Goal: Task Accomplishment & Management: Manage account settings

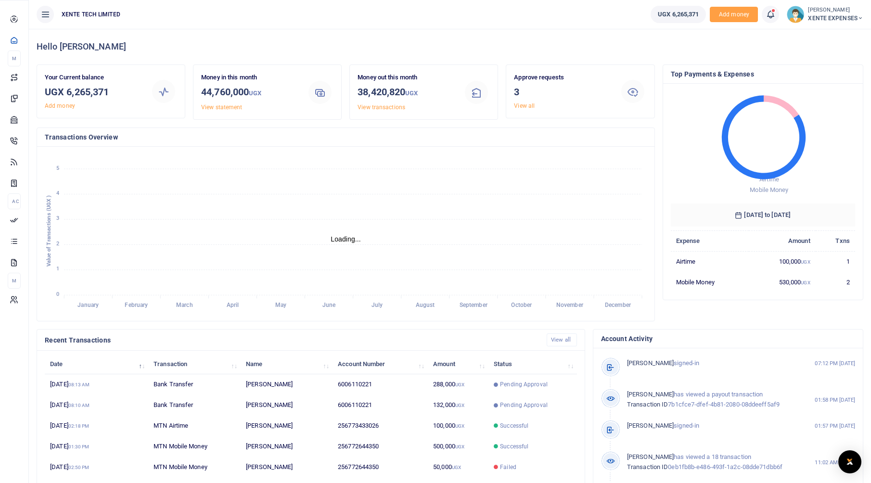
scroll to position [8, 8]
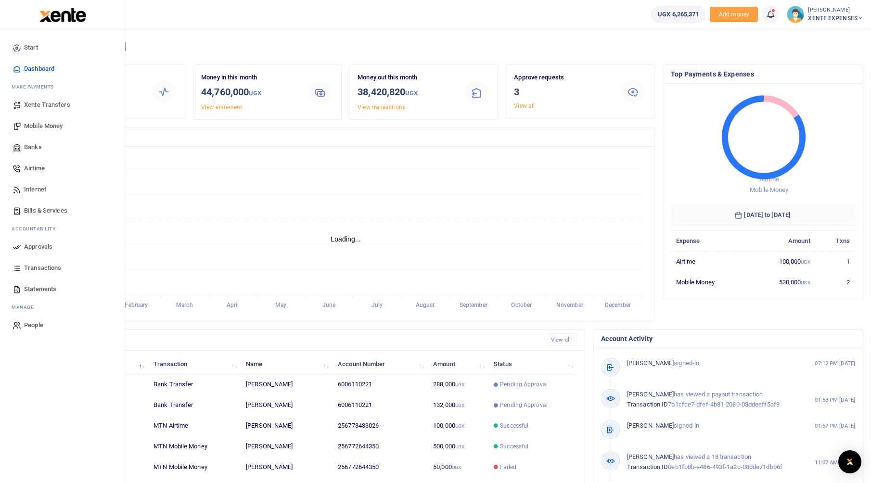
click at [25, 248] on span "Approvals" at bounding box center [38, 247] width 28 height 10
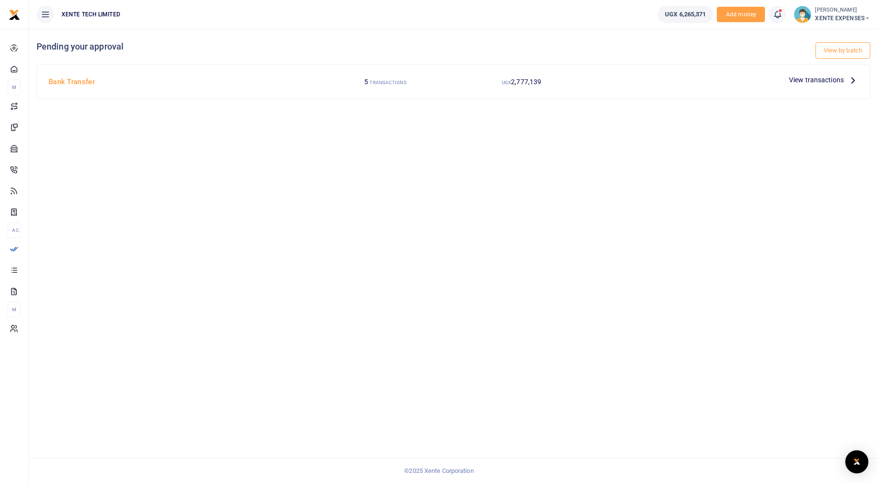
click at [830, 79] on span "View transactions" at bounding box center [816, 80] width 55 height 11
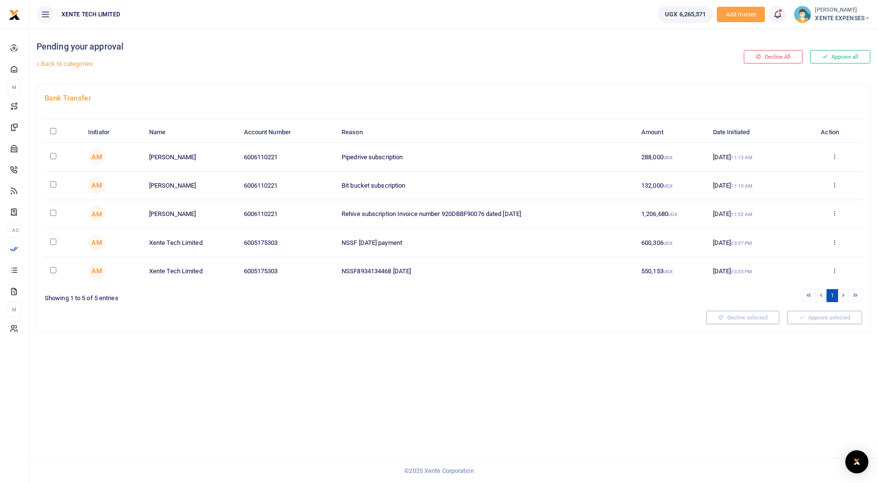
click at [51, 155] on input "checkbox" at bounding box center [53, 156] width 6 height 6
checkbox input "true"
click at [52, 185] on input "checkbox" at bounding box center [53, 184] width 6 height 6
checkbox input "true"
click at [828, 316] on button "Approve selected (2)" at bounding box center [821, 317] width 82 height 13
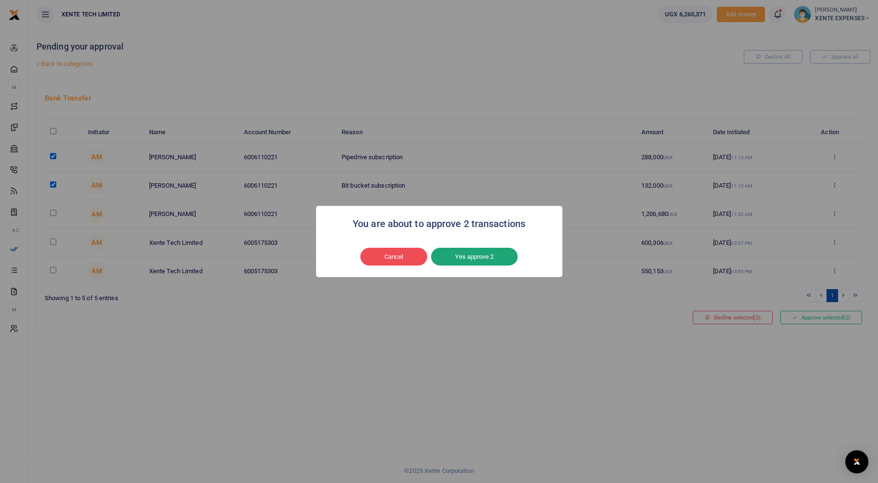
click at [461, 262] on button "Yes approve 2" at bounding box center [474, 257] width 87 height 18
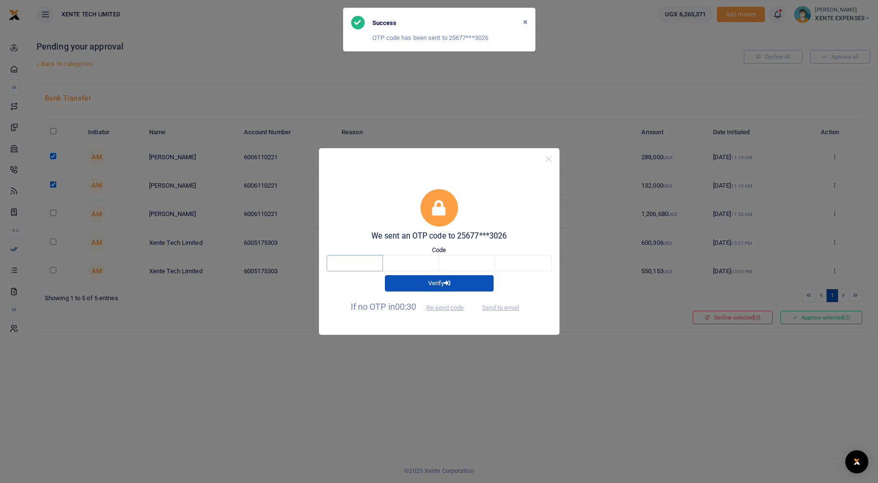
click at [375, 256] on input "text" at bounding box center [355, 263] width 56 height 16
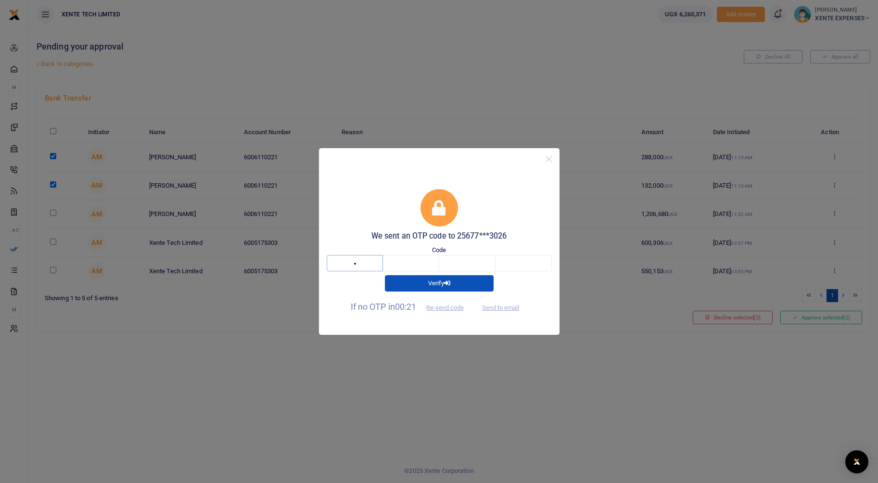
type input "3"
type input "0"
type input "4"
type input "1"
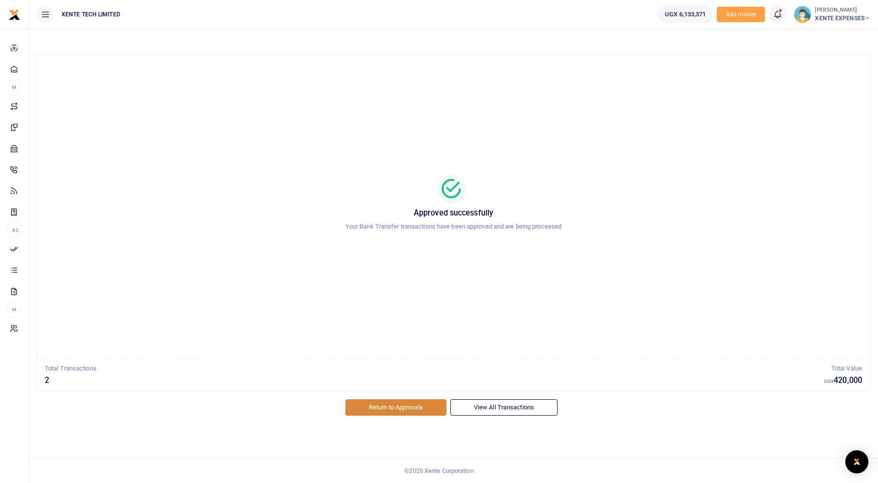
click at [431, 405] on link "Return to Approvals" at bounding box center [395, 407] width 101 height 16
click at [383, 411] on link "Return to Approvals" at bounding box center [395, 407] width 101 height 16
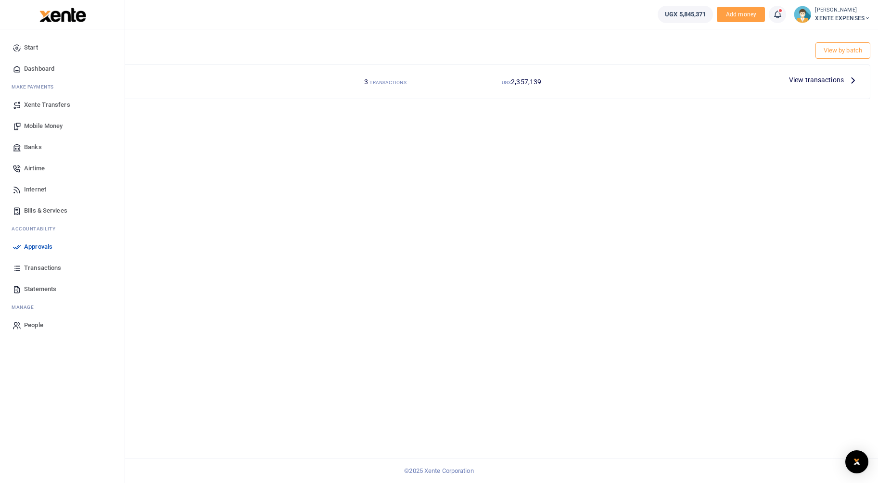
click at [41, 269] on span "Transactions" at bounding box center [42, 268] width 37 height 10
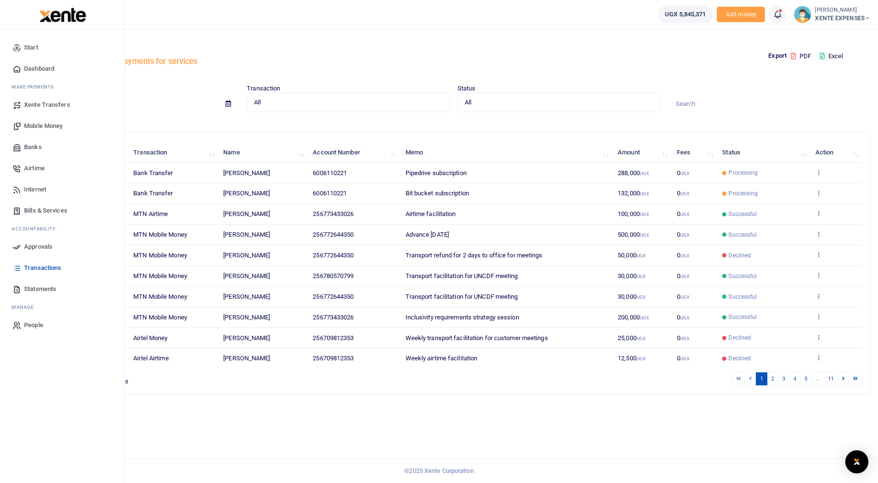
click at [25, 245] on span "Approvals" at bounding box center [38, 247] width 28 height 10
click at [40, 289] on span "Statements" at bounding box center [40, 289] width 32 height 10
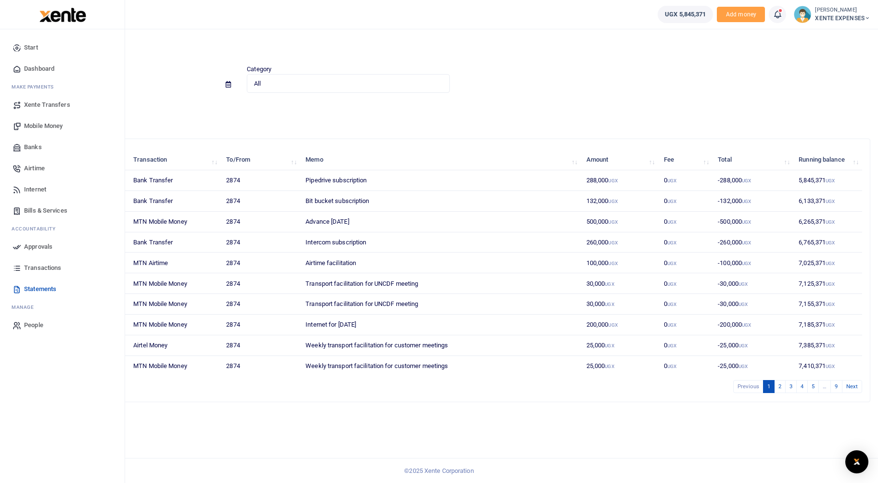
click at [23, 267] on link "Transactions" at bounding box center [62, 267] width 109 height 21
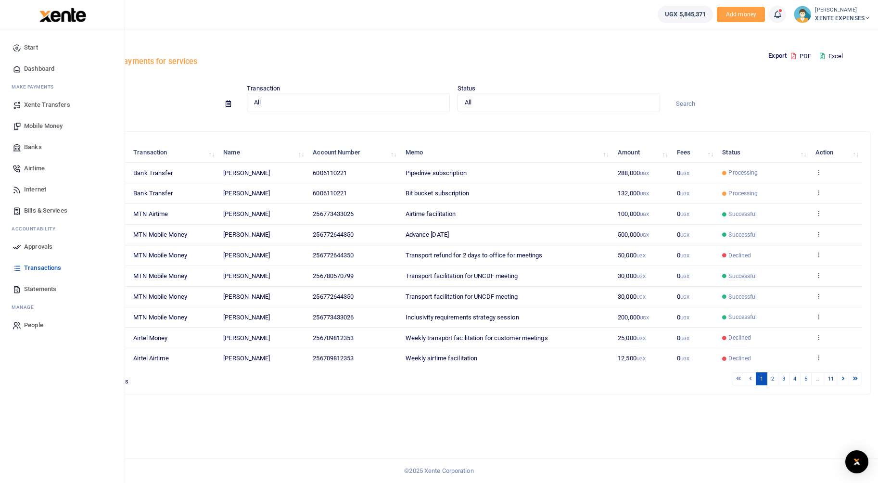
click at [28, 288] on span "Statements" at bounding box center [40, 289] width 32 height 10
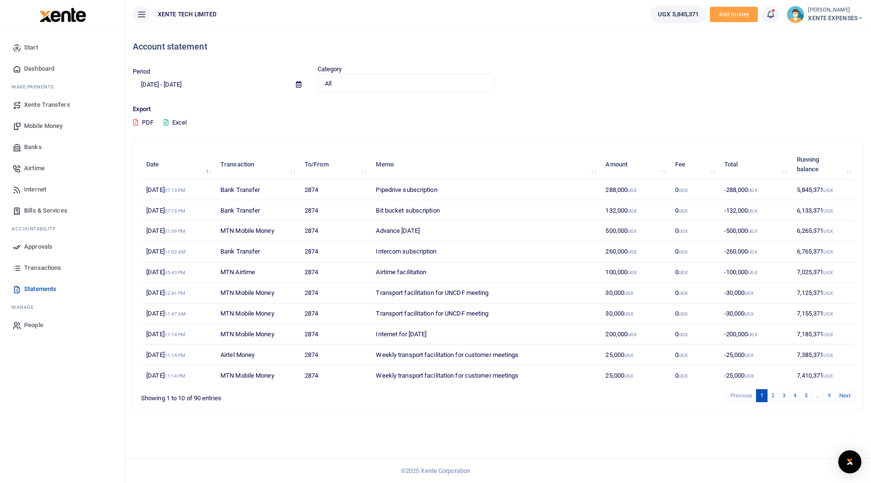
click at [148, 13] on button at bounding box center [141, 14] width 17 height 17
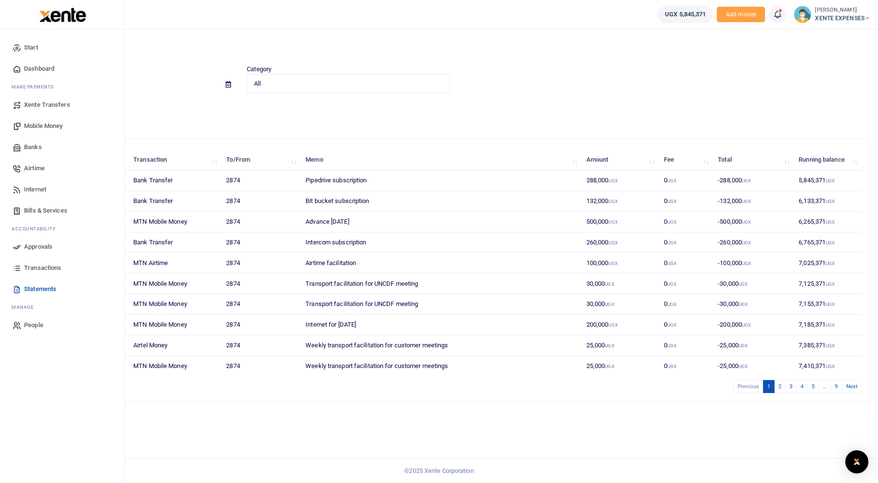
click at [21, 260] on link "Transactions" at bounding box center [62, 267] width 109 height 21
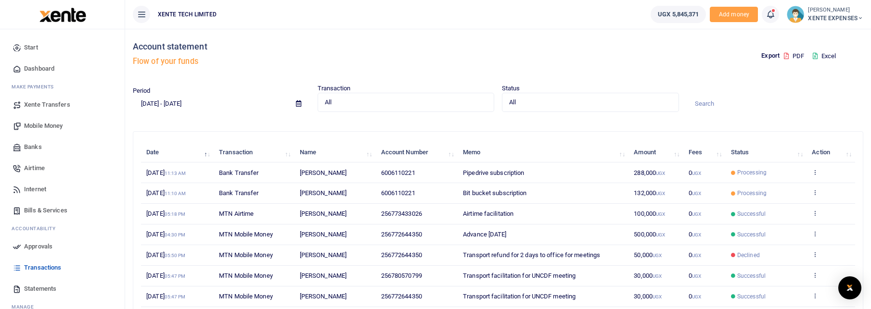
click at [141, 11] on icon at bounding box center [142, 14] width 10 height 11
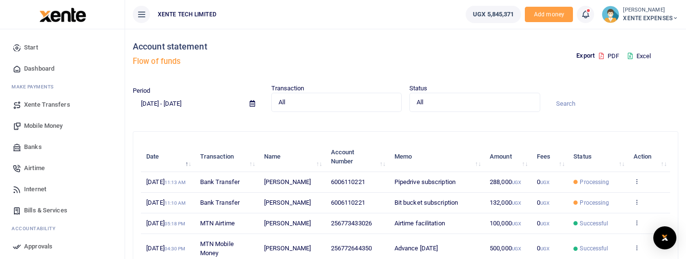
click at [143, 15] on icon at bounding box center [142, 14] width 10 height 11
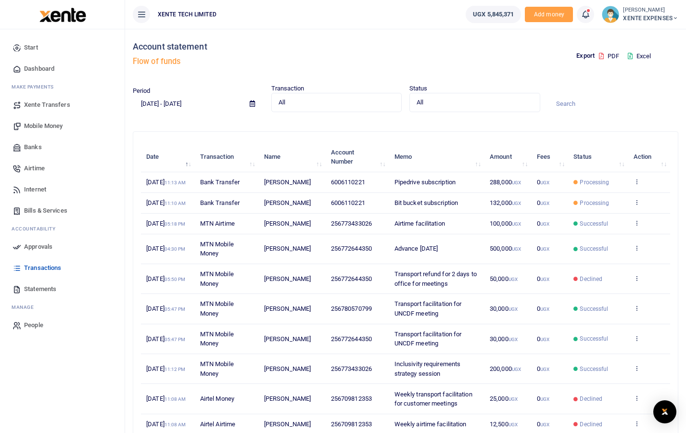
click at [143, 12] on icon at bounding box center [142, 14] width 10 height 11
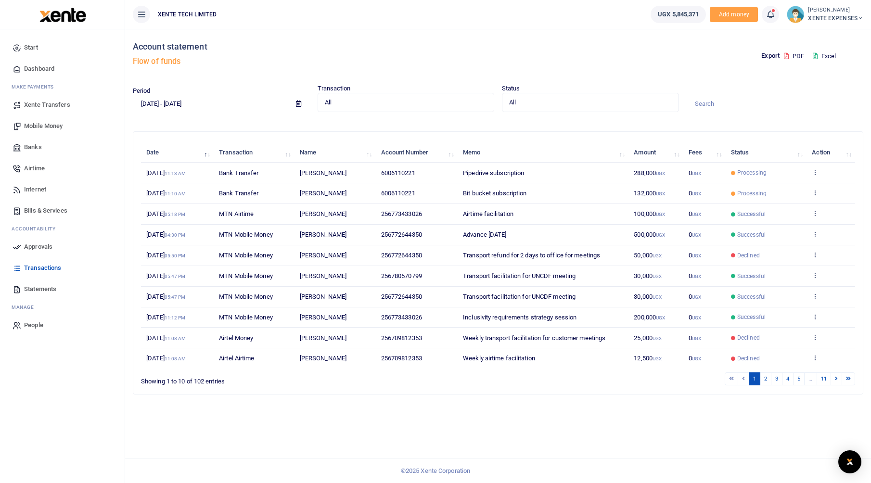
drag, startPoint x: 51, startPoint y: 287, endPoint x: 107, endPoint y: 377, distance: 106.3
click at [51, 287] on span "Statements" at bounding box center [40, 289] width 32 height 10
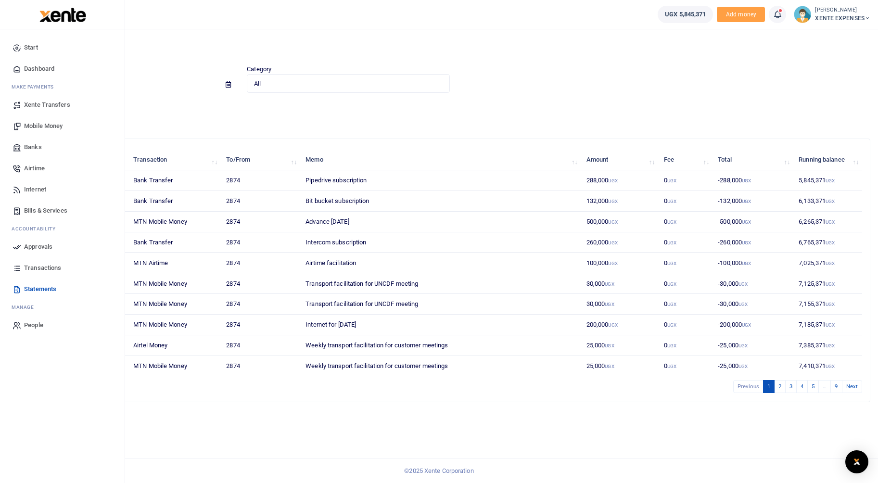
click at [34, 270] on span "Transactions" at bounding box center [42, 268] width 37 height 10
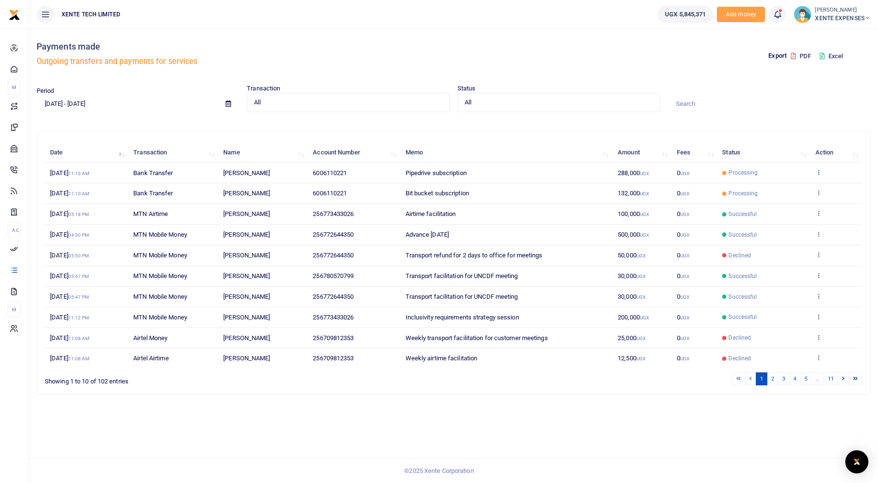
click at [817, 170] on icon at bounding box center [818, 172] width 6 height 7
click at [782, 191] on link "View details" at bounding box center [783, 188] width 76 height 13
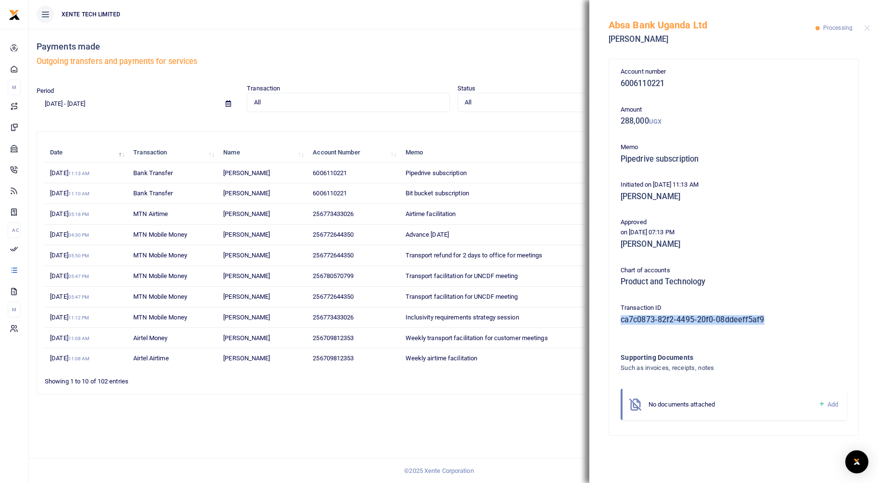
drag, startPoint x: 788, startPoint y: 319, endPoint x: 618, endPoint y: 320, distance: 169.8
click at [618, 320] on div "Transaction ID ca7c0873-82f2-4495-20f0-08ddeeff5af9" at bounding box center [734, 316] width 234 height 26
copy h5 "ca7c0873-82f2-4495-20f0-08ddeeff5af9"
click at [864, 29] on button "Close" at bounding box center [867, 28] width 6 height 6
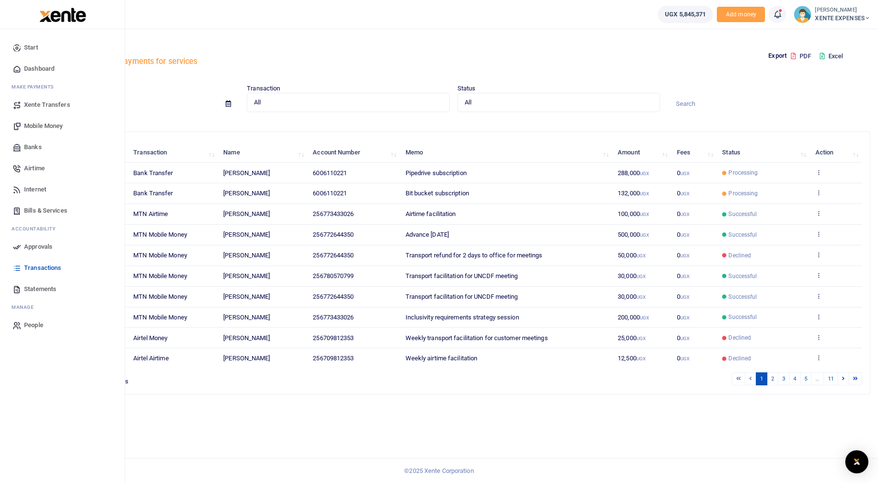
click at [27, 290] on span "Statements" at bounding box center [40, 289] width 32 height 10
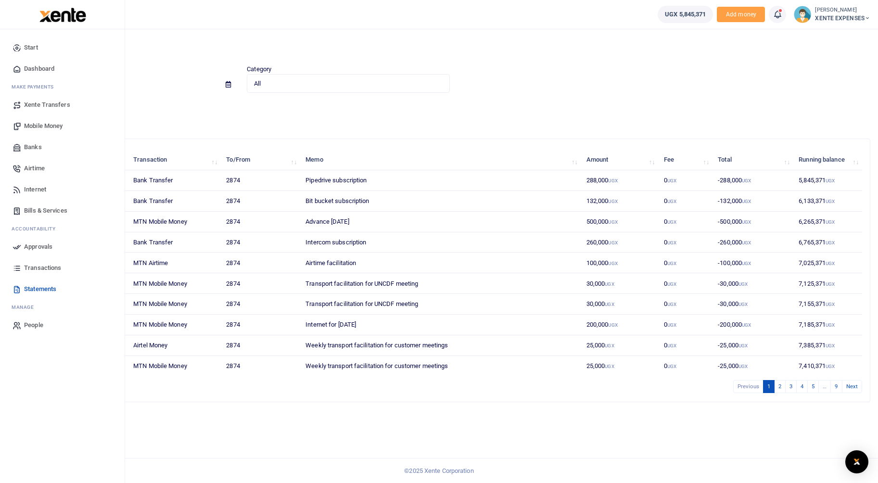
click at [21, 268] on icon at bounding box center [17, 268] width 9 height 9
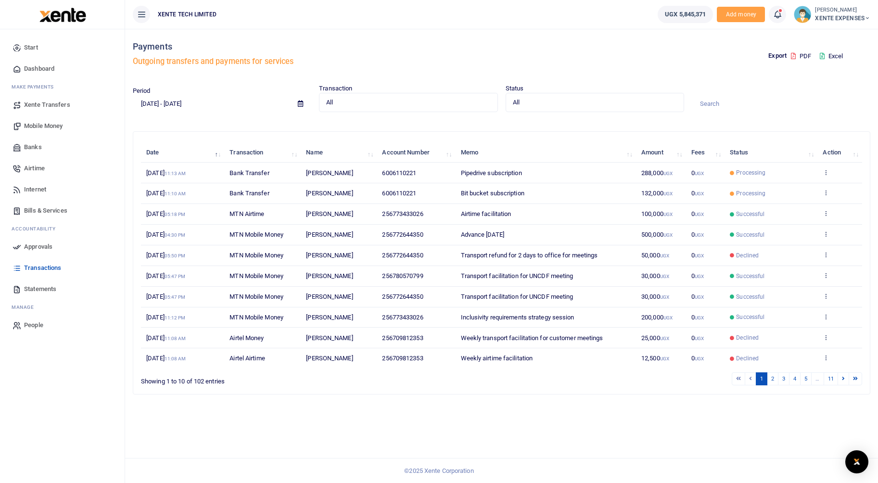
drag, startPoint x: 139, startPoint y: 14, endPoint x: 157, endPoint y: 28, distance: 22.7
click at [139, 14] on icon at bounding box center [142, 14] width 10 height 11
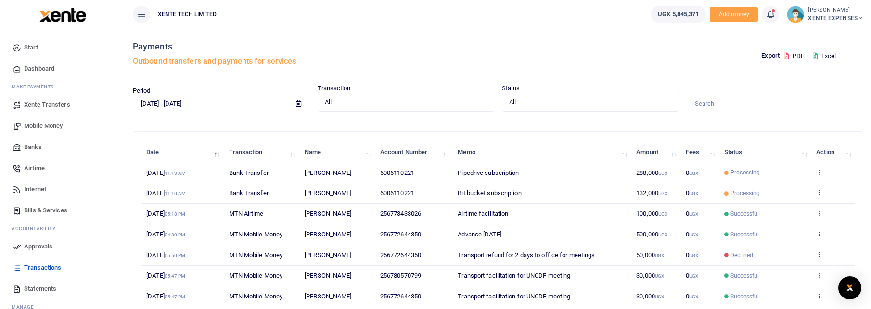
click at [139, 15] on icon at bounding box center [142, 14] width 10 height 11
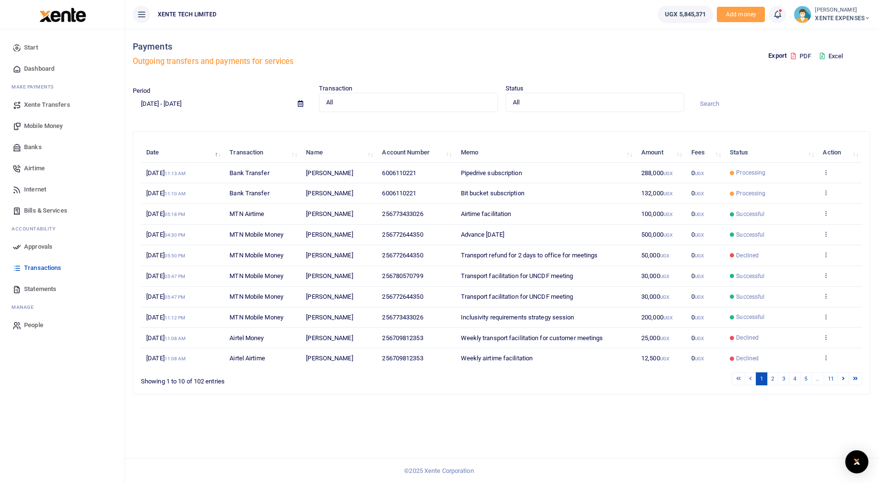
drag, startPoint x: 144, startPoint y: 13, endPoint x: 166, endPoint y: 20, distance: 23.1
click at [144, 13] on icon at bounding box center [142, 14] width 10 height 11
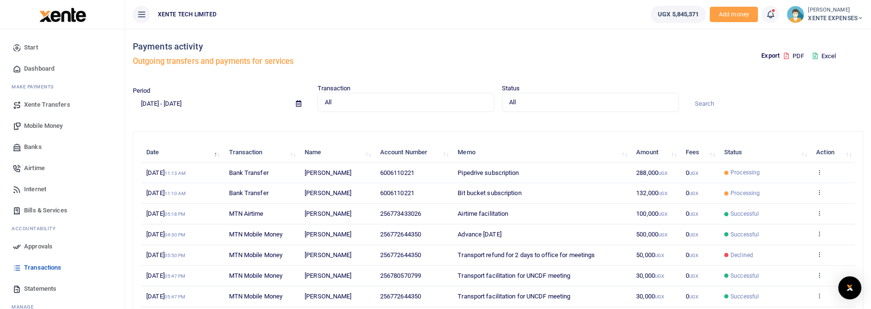
click at [142, 13] on icon at bounding box center [142, 14] width 10 height 11
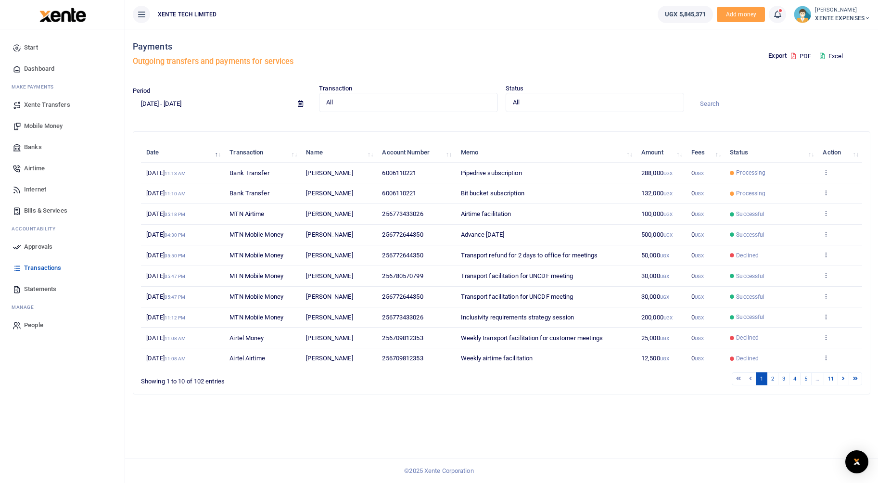
click at [141, 15] on icon at bounding box center [142, 14] width 10 height 11
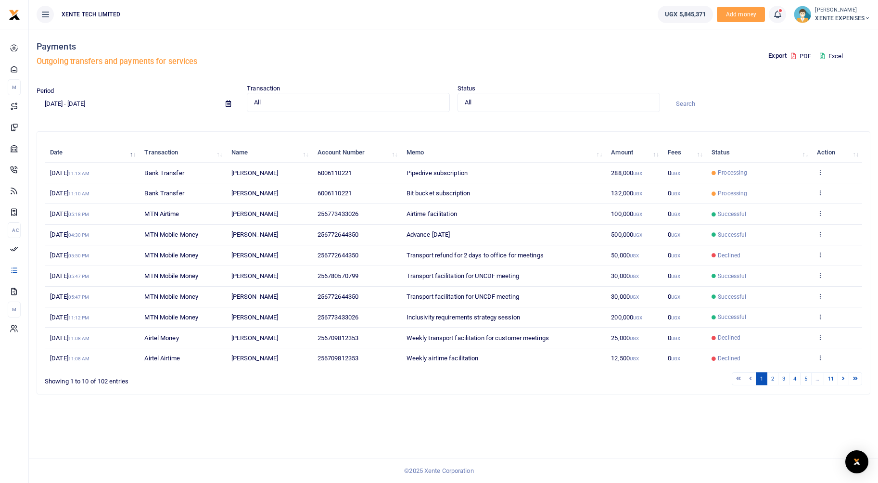
drag, startPoint x: 780, startPoint y: 56, endPoint x: 790, endPoint y: 241, distance: 185.4
click at [790, 241] on td "Successful" at bounding box center [758, 235] width 105 height 21
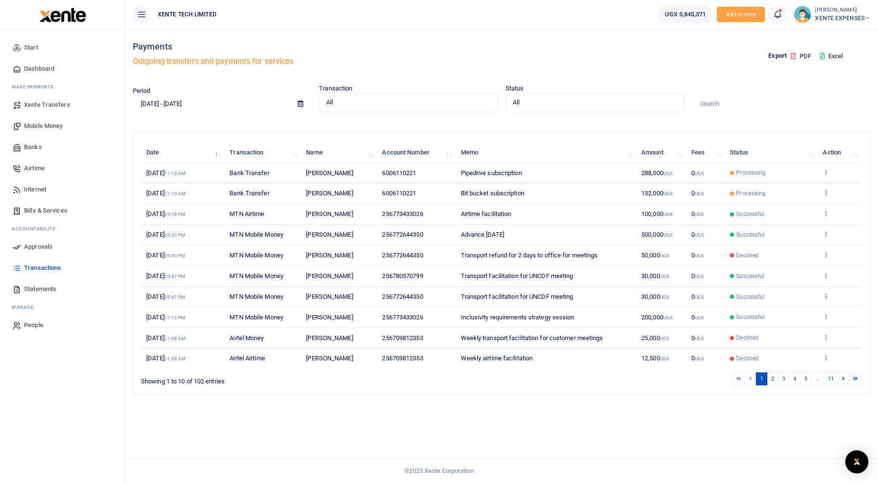
click at [146, 16] on icon at bounding box center [142, 14] width 10 height 11
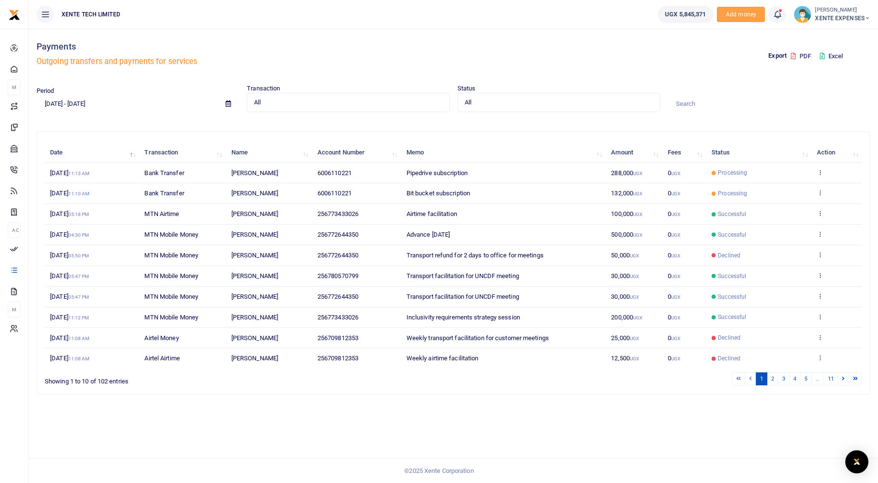
click at [834, 15] on span "XENTE EXPENSES" at bounding box center [842, 18] width 55 height 9
click at [807, 144] on link "Logout" at bounding box center [824, 140] width 84 height 13
